Goal: Task Accomplishment & Management: Manage account settings

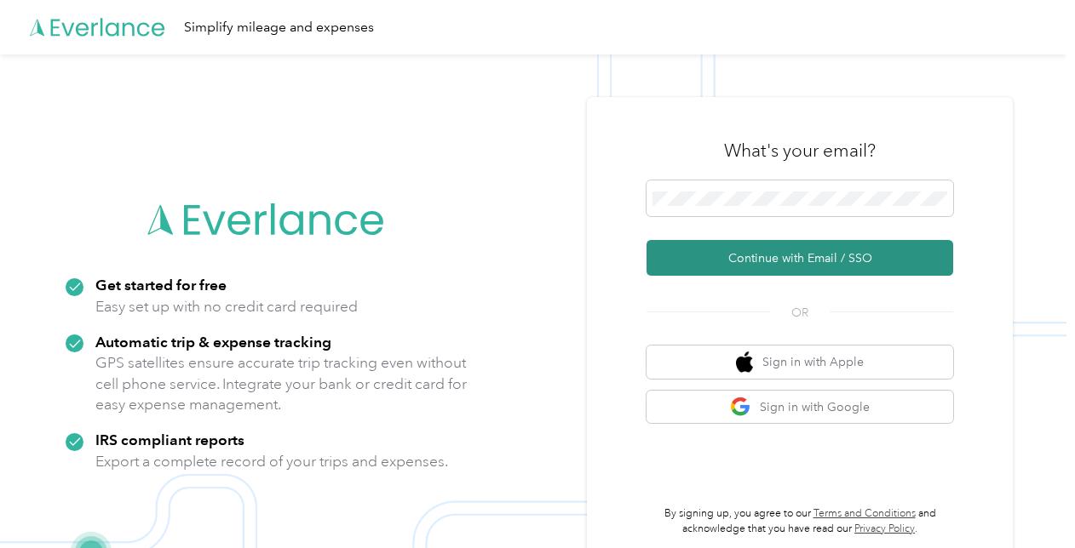
click at [763, 260] on button "Continue with Email / SSO" at bounding box center [799, 258] width 307 height 36
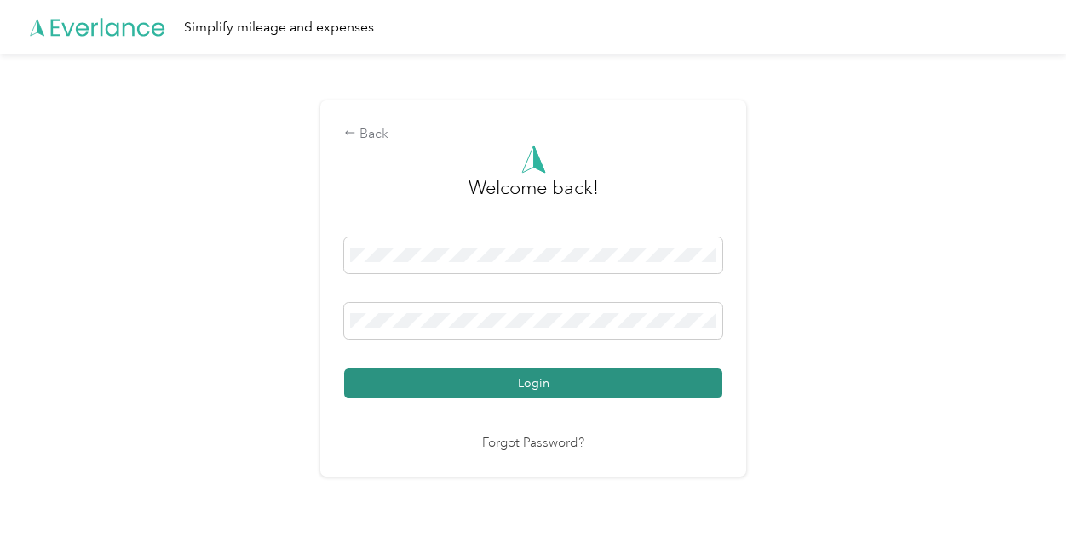
click at [585, 390] on button "Login" at bounding box center [533, 384] width 378 height 30
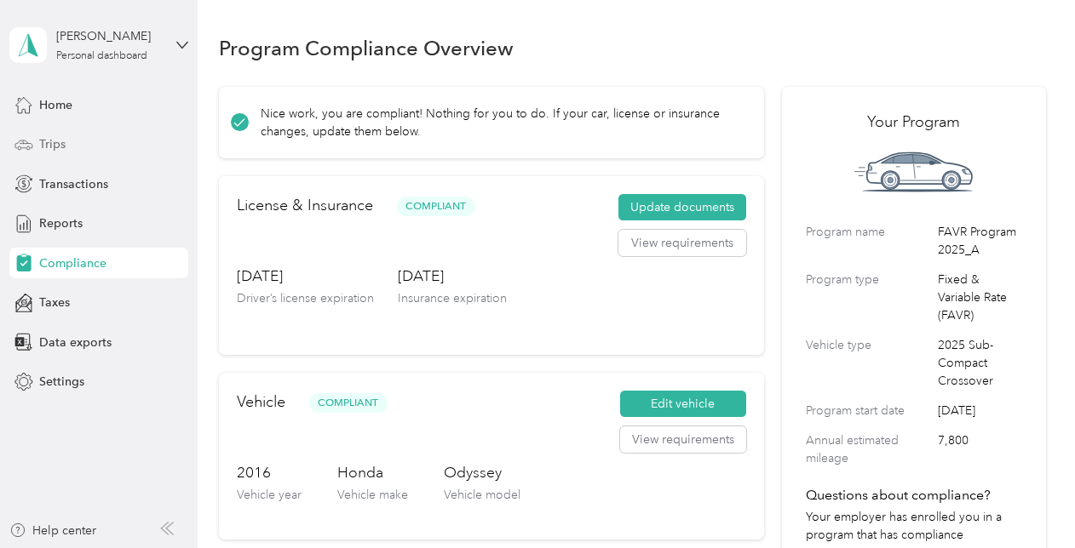
click at [55, 138] on span "Trips" at bounding box center [52, 144] width 26 height 18
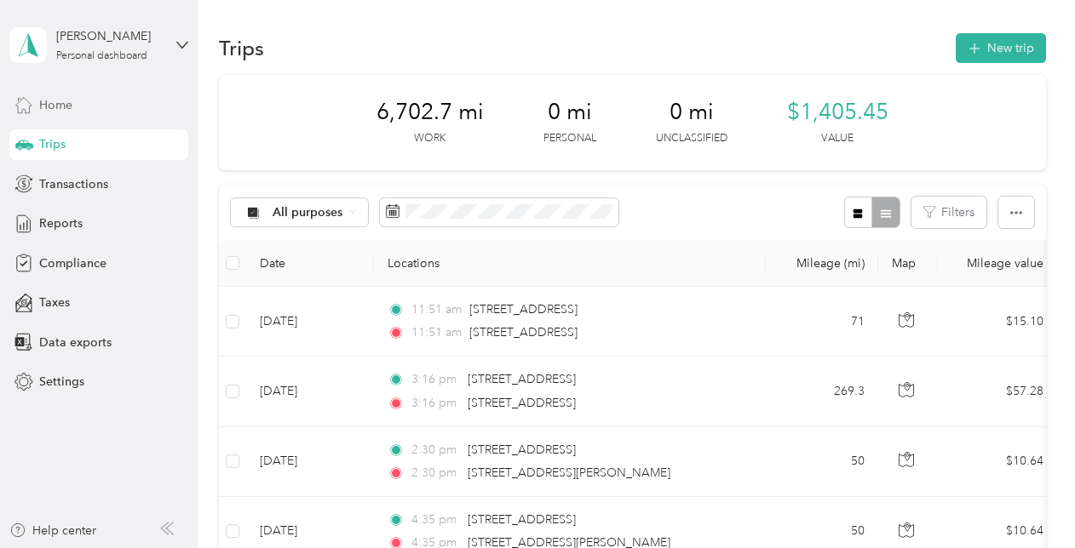
click at [63, 104] on span "Home" at bounding box center [55, 105] width 33 height 18
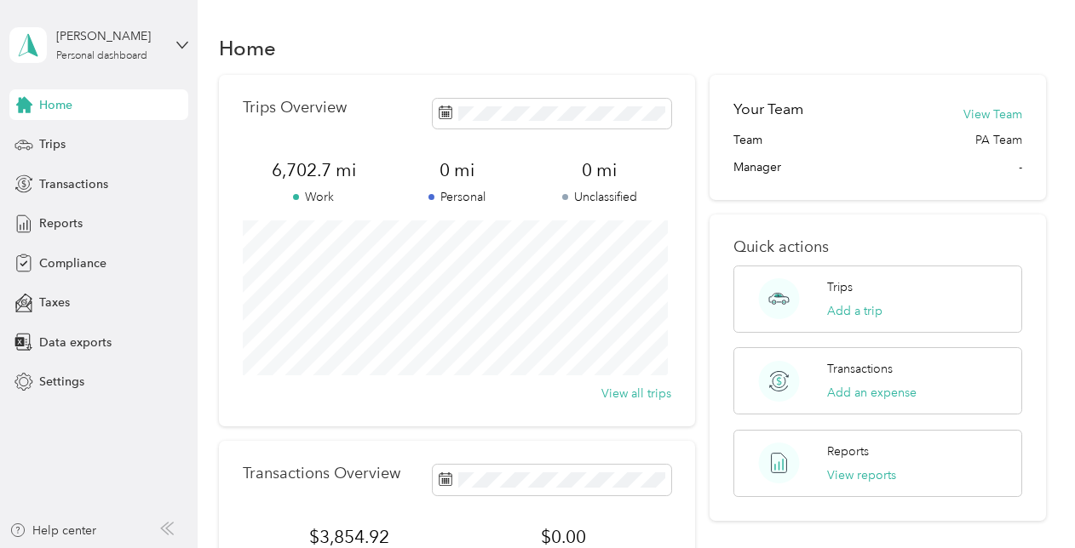
click at [64, 162] on div "Home Trips Transactions Reports Compliance Taxes Data exports Settings" at bounding box center [98, 243] width 179 height 308
click at [59, 138] on span "Trips" at bounding box center [52, 144] width 26 height 18
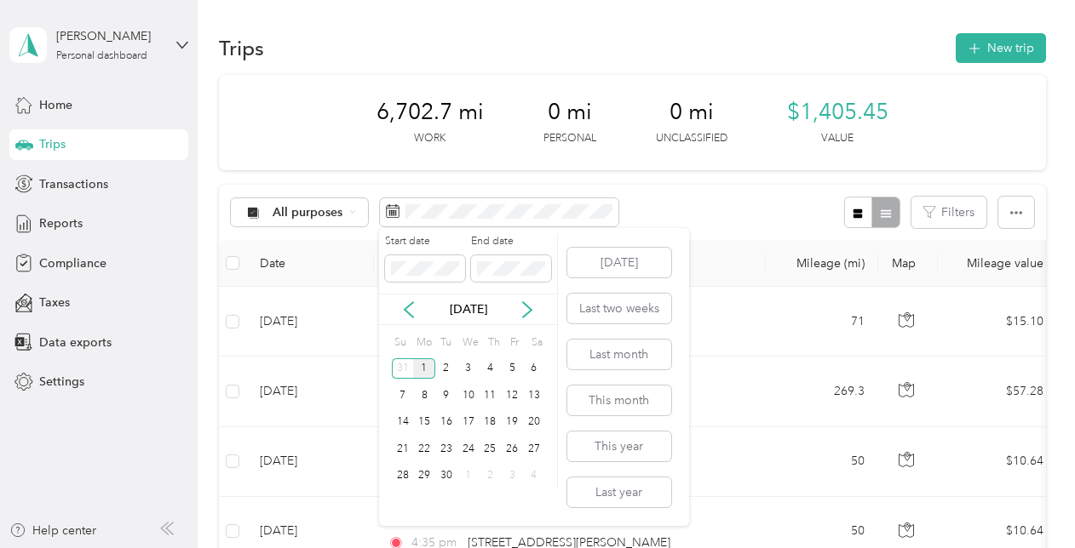
click at [410, 318] on div "[DATE]" at bounding box center [468, 310] width 178 height 18
click at [409, 308] on icon at bounding box center [408, 309] width 17 height 17
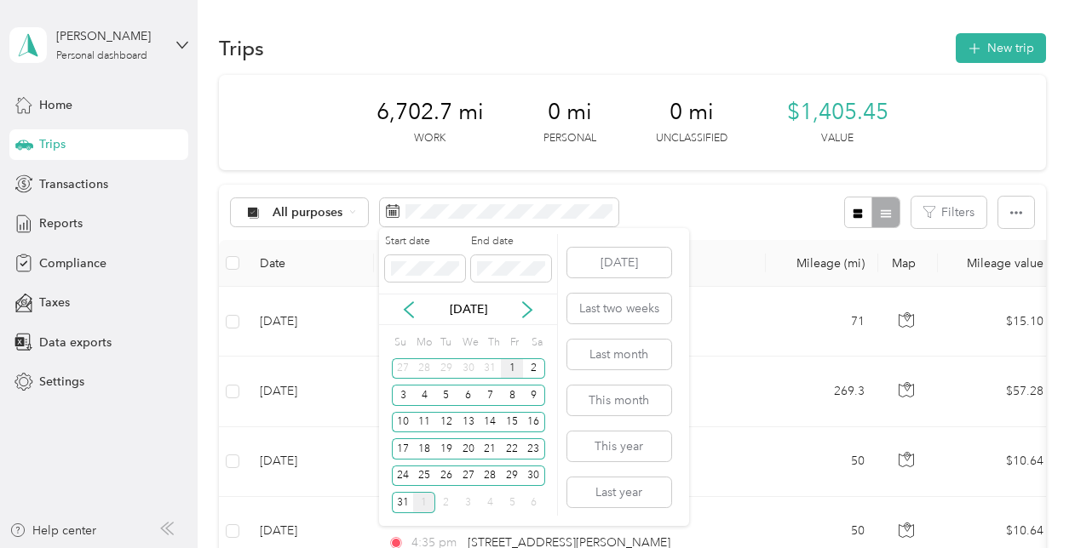
click at [510, 370] on div "1" at bounding box center [512, 369] width 22 height 21
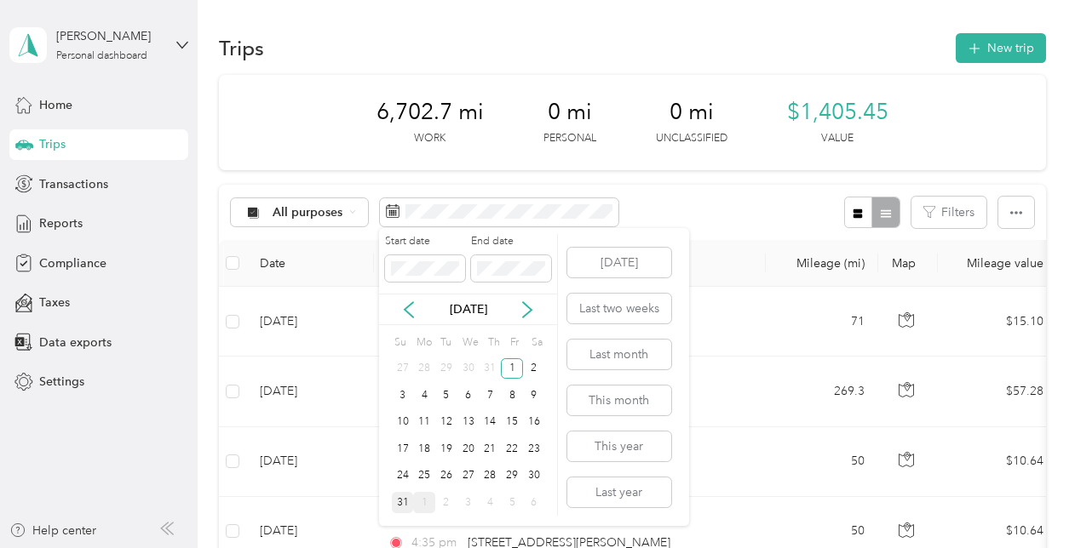
click at [405, 499] on div "31" at bounding box center [403, 502] width 22 height 21
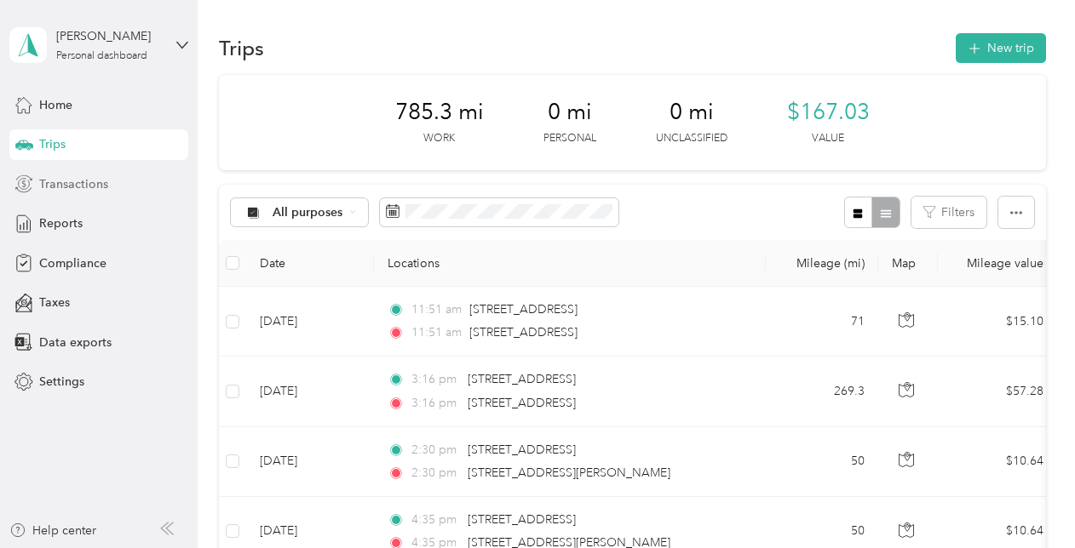
click at [83, 189] on span "Transactions" at bounding box center [73, 184] width 69 height 18
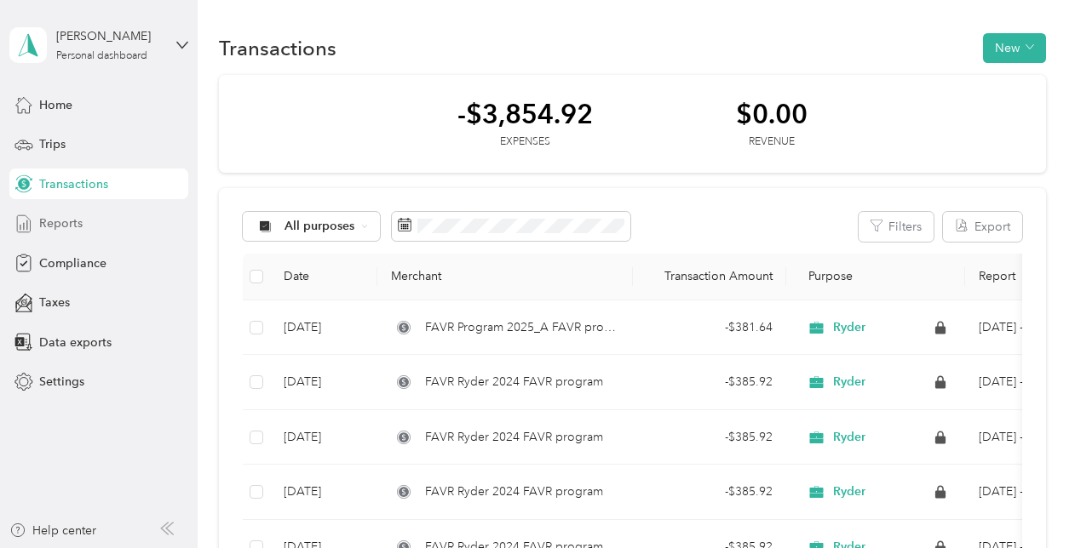
click at [61, 223] on span "Reports" at bounding box center [60, 224] width 43 height 18
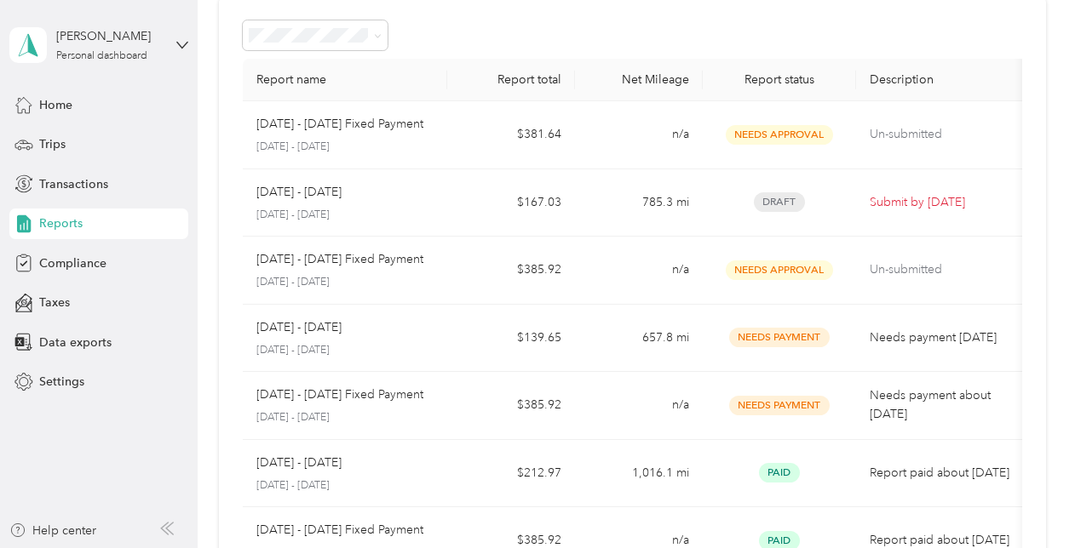
scroll to position [66, 0]
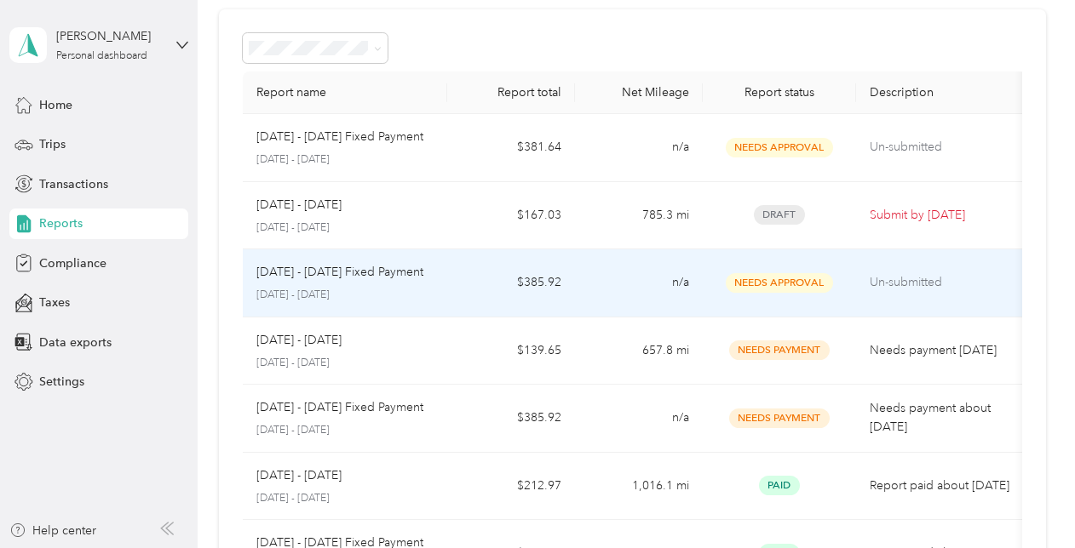
click at [279, 278] on p "[DATE] - [DATE] Fixed Payment" at bounding box center [339, 272] width 167 height 19
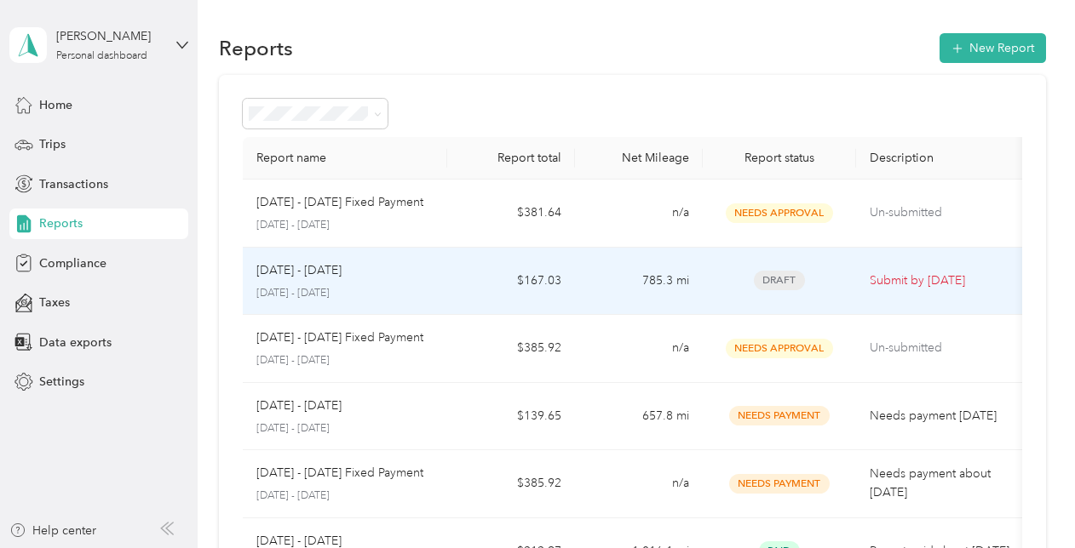
click at [307, 276] on p "[DATE] - [DATE]" at bounding box center [298, 270] width 85 height 19
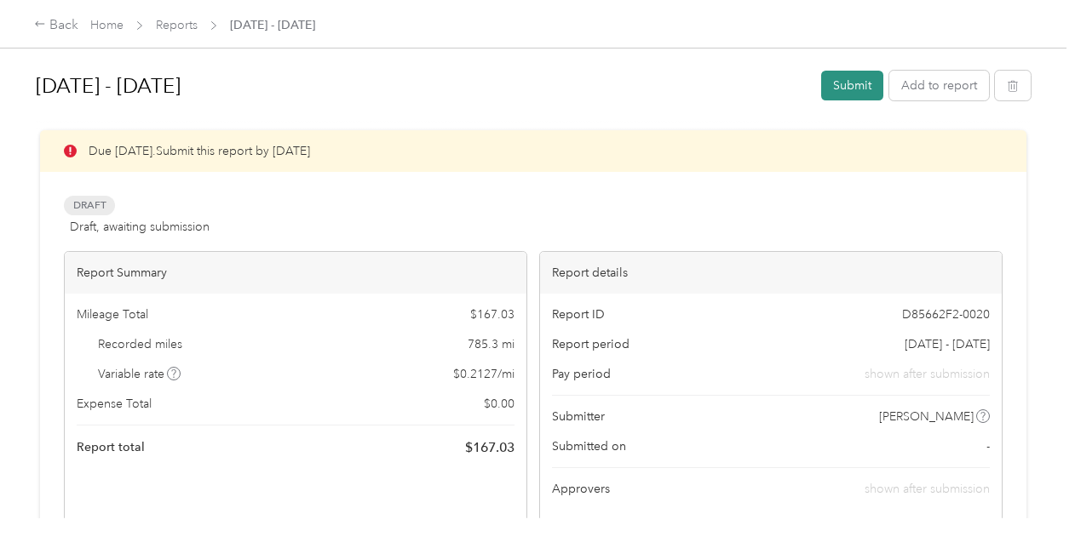
click at [846, 92] on button "Submit" at bounding box center [852, 86] width 62 height 30
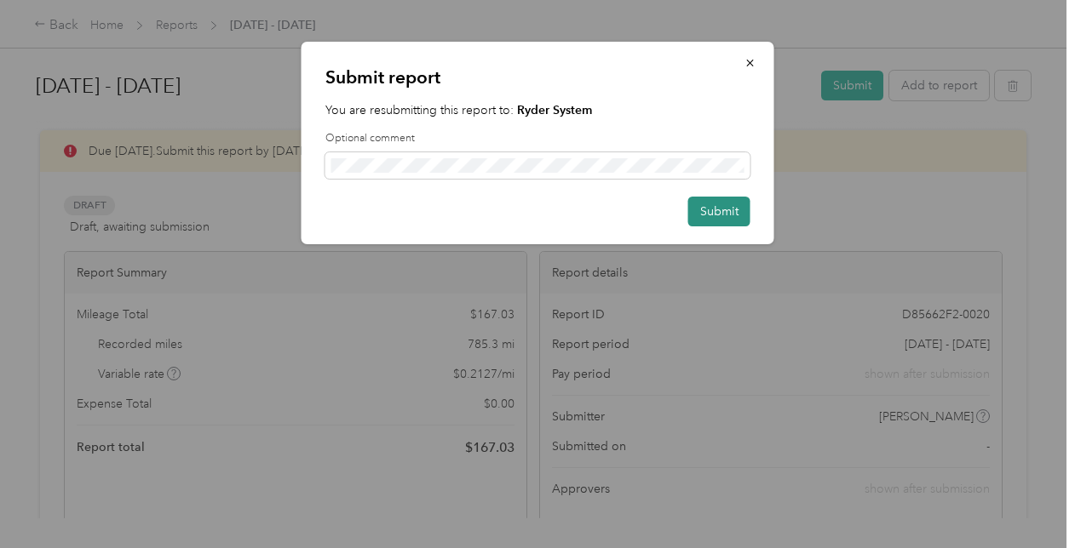
click at [733, 220] on button "Submit" at bounding box center [719, 212] width 62 height 30
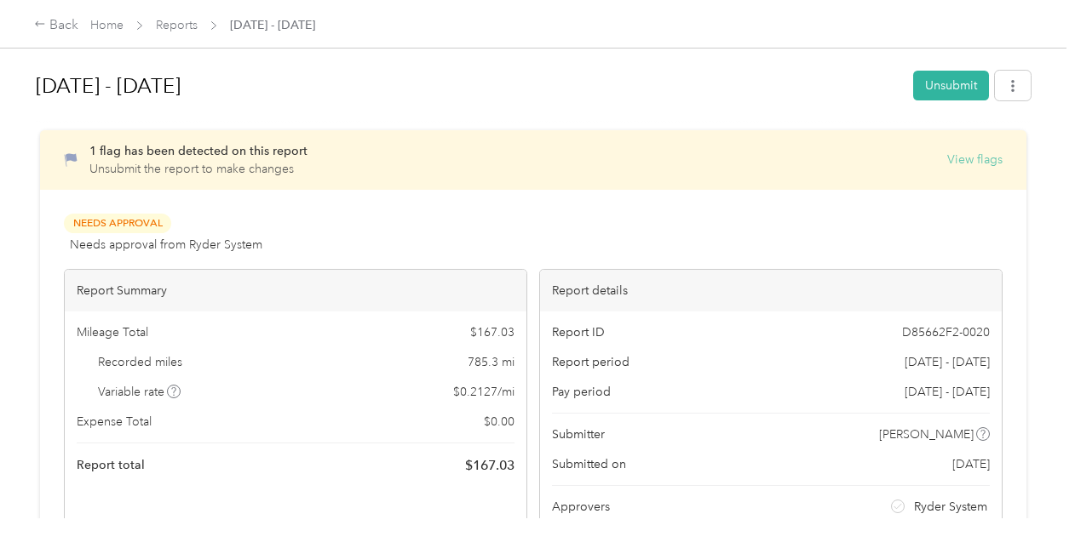
click at [991, 164] on button "View flags" at bounding box center [974, 160] width 55 height 18
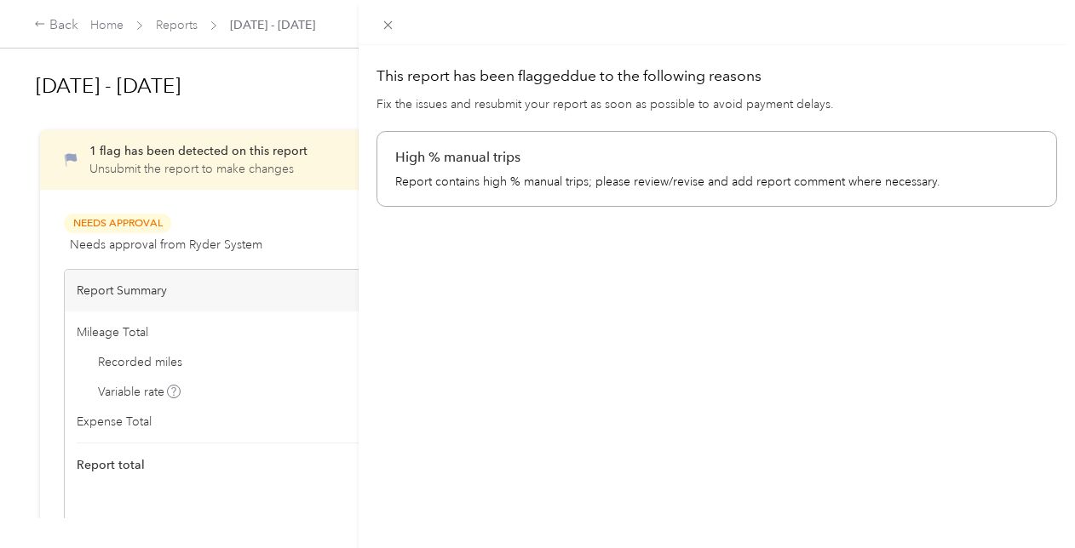
click at [310, 83] on div "This report has been flagged due to the following reasons Fix the issues and re…" at bounding box center [537, 274] width 1075 height 548
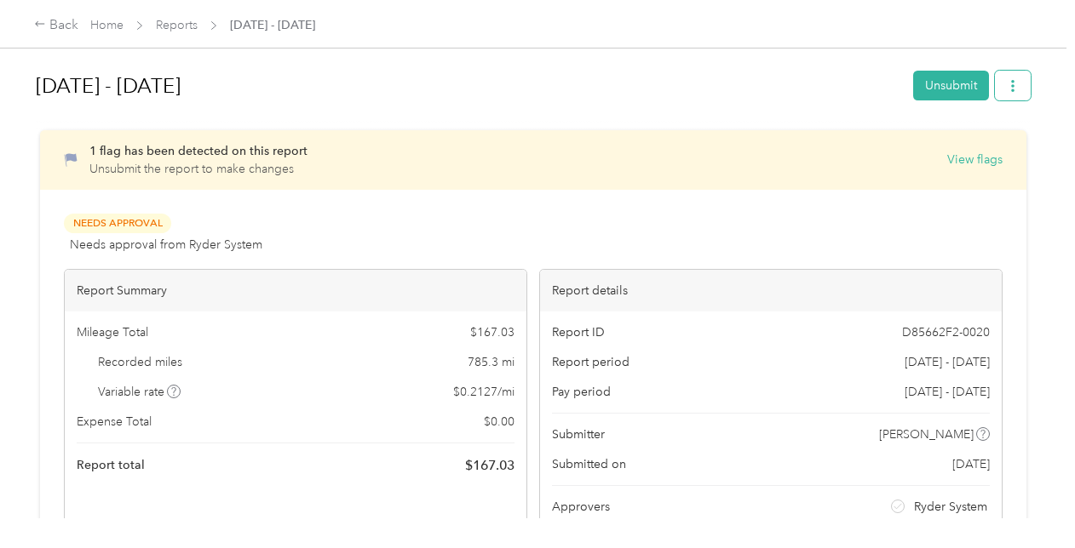
click at [1012, 94] on button "button" at bounding box center [1013, 86] width 36 height 30
click at [643, 115] on div at bounding box center [533, 123] width 995 height 18
click at [107, 32] on link "Home" at bounding box center [106, 25] width 33 height 14
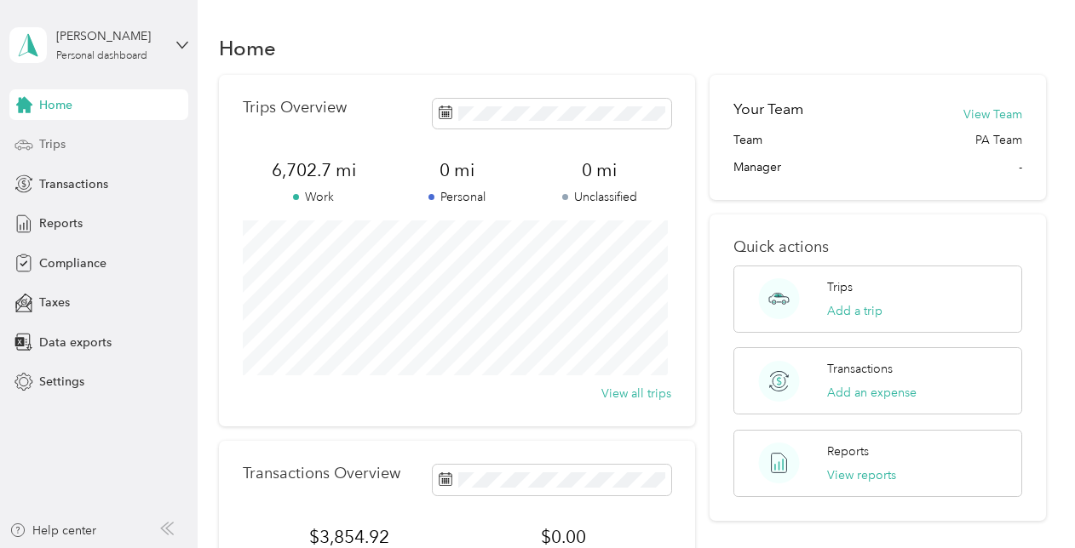
click at [60, 154] on div "Trips" at bounding box center [98, 144] width 179 height 31
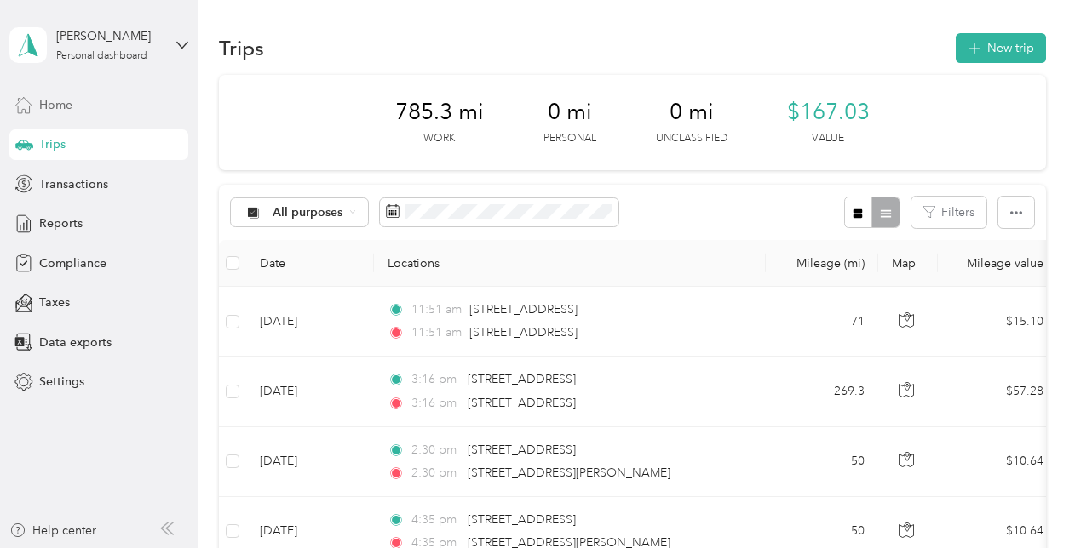
click at [60, 105] on span "Home" at bounding box center [55, 105] width 33 height 18
